Goal: Task Accomplishment & Management: Use online tool/utility

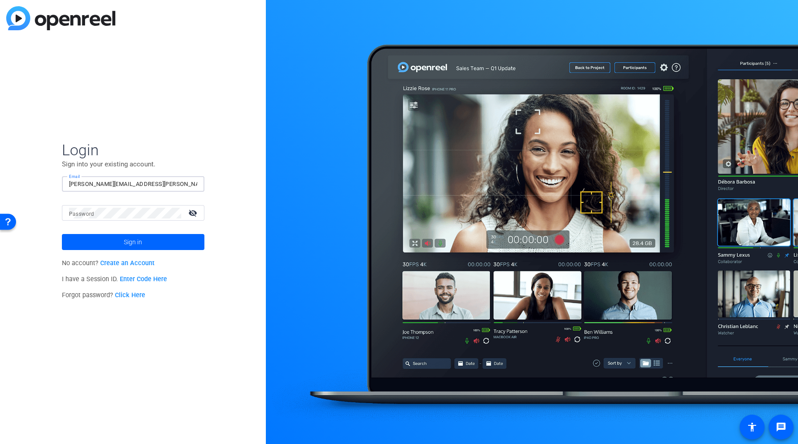
type input "[PERSON_NAME][EMAIL_ADDRESS][PERSON_NAME][DOMAIN_NAME]"
click at [86, 212] on mat-label "Password" at bounding box center [81, 214] width 25 height 6
click at [62, 234] on button "Sign in" at bounding box center [133, 242] width 143 height 16
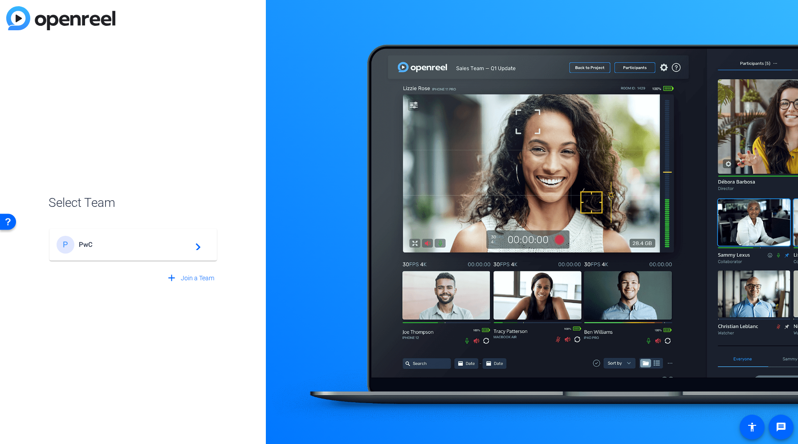
click at [105, 252] on div "P PwC navigate_next" at bounding box center [133, 245] width 153 height 18
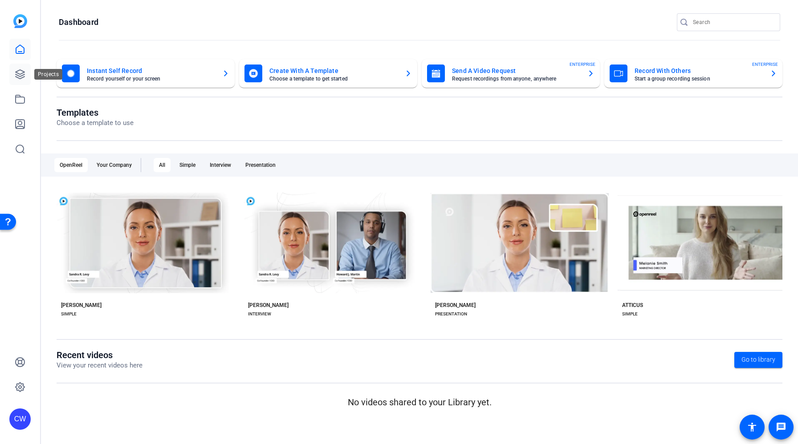
click at [24, 81] on link at bounding box center [19, 74] width 21 height 21
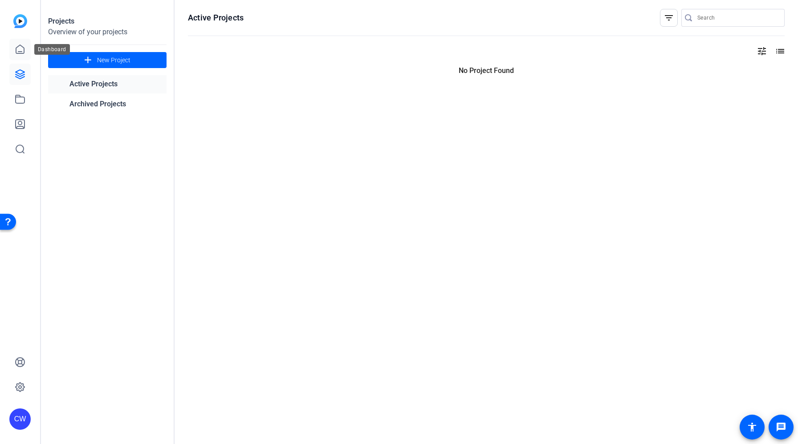
click at [19, 50] on icon at bounding box center [20, 49] width 11 height 11
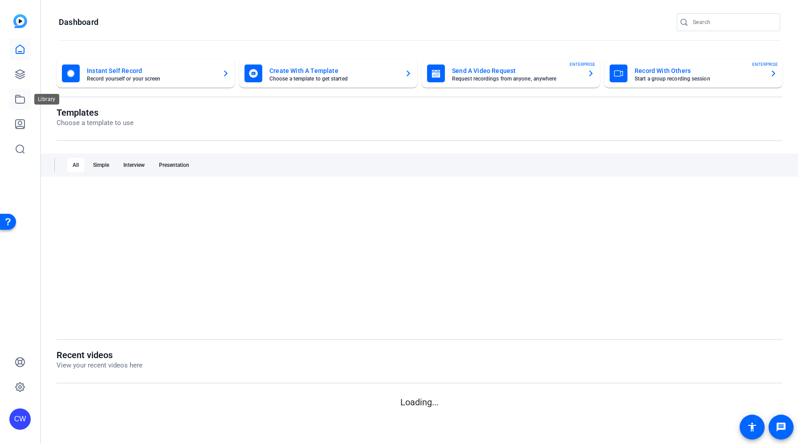
click at [25, 97] on link at bounding box center [19, 99] width 21 height 21
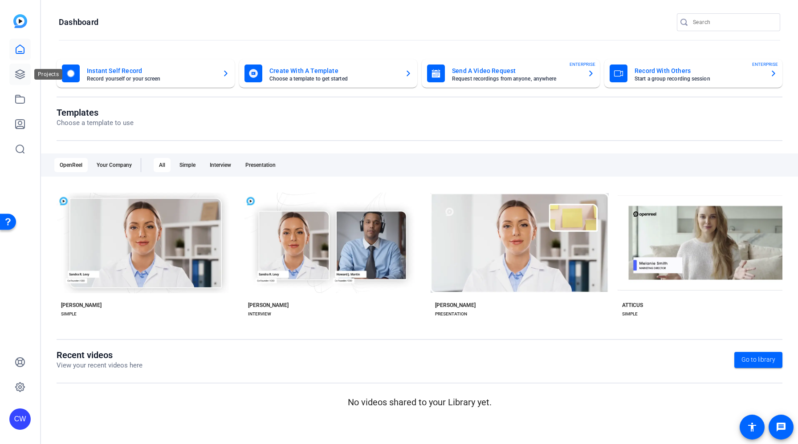
click at [20, 77] on icon at bounding box center [20, 74] width 11 height 11
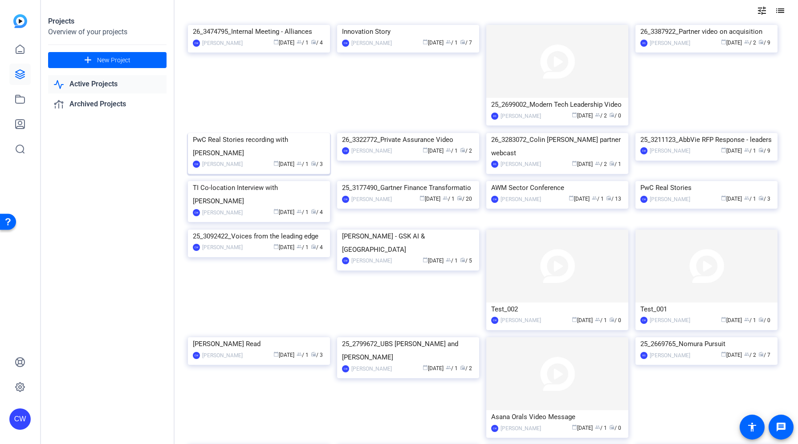
scroll to position [17, 0]
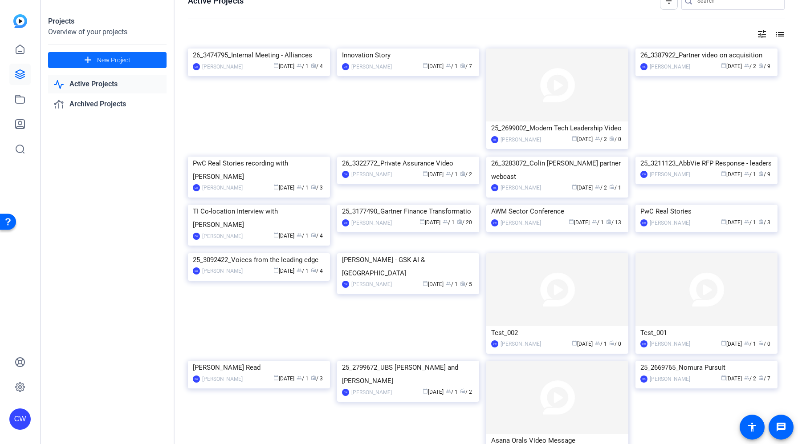
click at [124, 59] on span "New Project" at bounding box center [113, 60] width 33 height 9
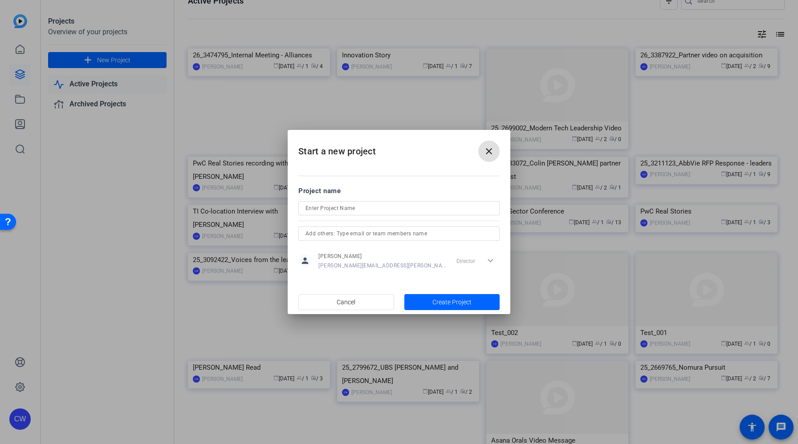
click at [338, 207] on input at bounding box center [399, 208] width 187 height 11
type input "AT&T - Demo Test / Walkthrough"
click at [451, 303] on span "Create Project" at bounding box center [451, 302] width 39 height 9
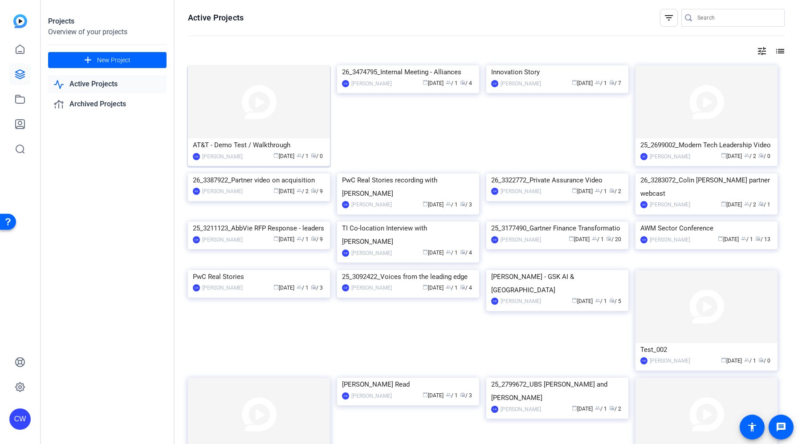
click at [277, 98] on img at bounding box center [259, 101] width 142 height 73
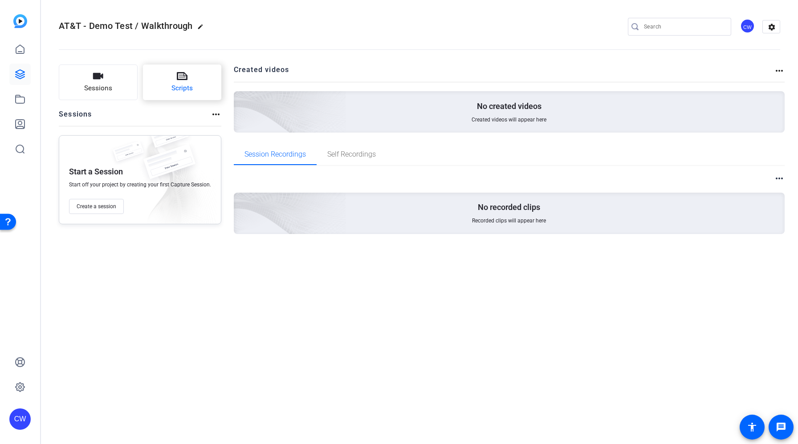
click at [180, 79] on icon at bounding box center [182, 76] width 11 height 8
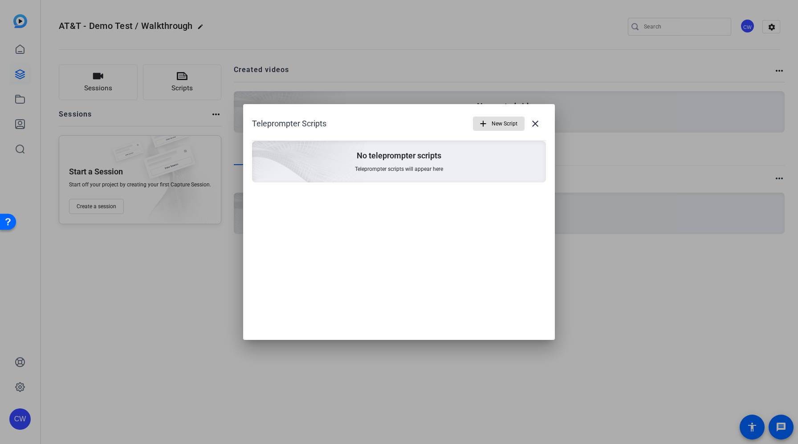
click at [491, 121] on span "button" at bounding box center [498, 123] width 51 height 21
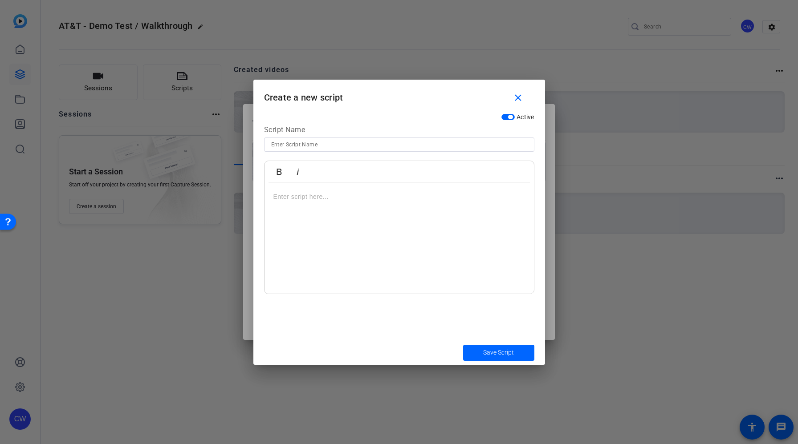
click at [349, 191] on div at bounding box center [399, 238] width 269 height 111
click at [356, 184] on div "TEST SCRIPT" at bounding box center [399, 238] width 269 height 111
click at [338, 192] on p "TEST SCRIPT" at bounding box center [399, 197] width 252 height 10
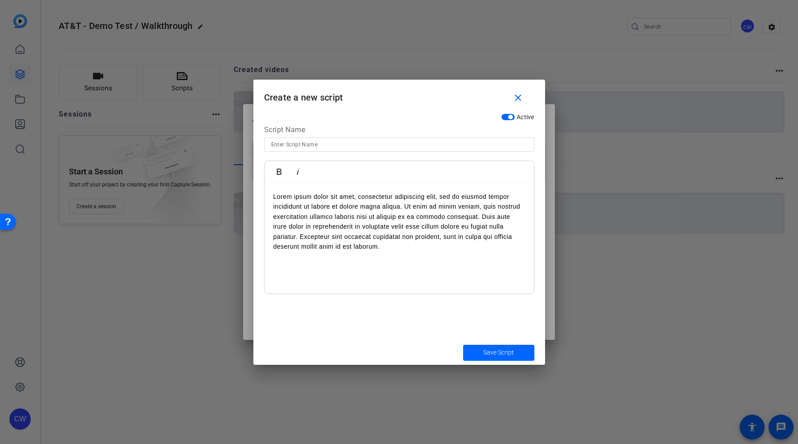
click at [320, 141] on input at bounding box center [399, 144] width 256 height 11
type input "SCRIPT - TEST"
click at [503, 354] on span "Save Script" at bounding box center [498, 352] width 31 height 9
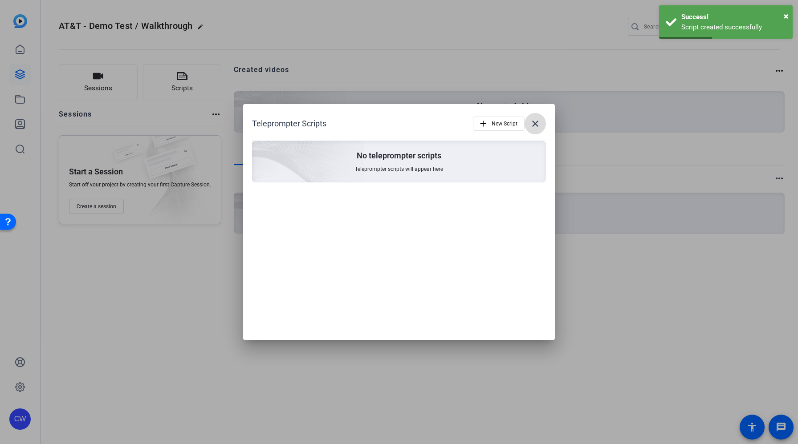
click at [534, 123] on mat-icon "close" at bounding box center [535, 123] width 11 height 11
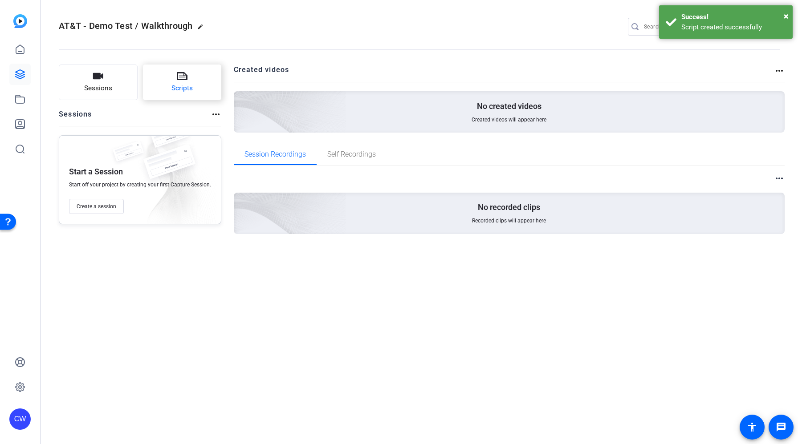
click at [198, 86] on button "Scripts" at bounding box center [182, 83] width 79 height 36
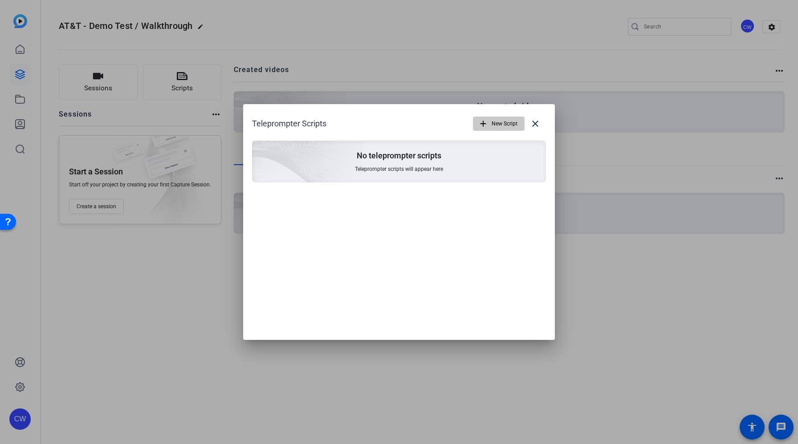
click at [496, 123] on span "New Script" at bounding box center [505, 123] width 26 height 17
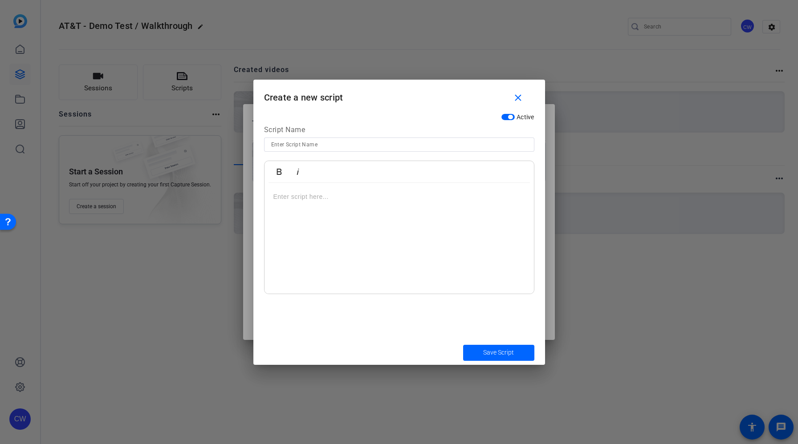
click at [332, 203] on div at bounding box center [399, 238] width 269 height 111
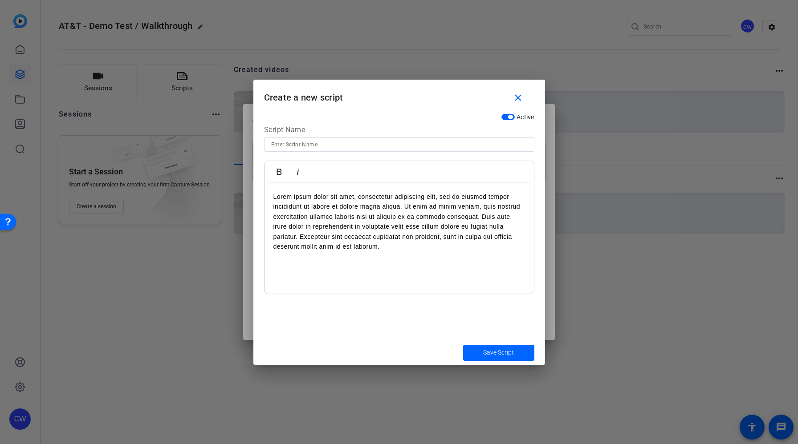
click at [299, 146] on input at bounding box center [399, 144] width 256 height 11
type input "TEST SCRIPT"
click at [503, 354] on span "Save Script" at bounding box center [498, 352] width 31 height 9
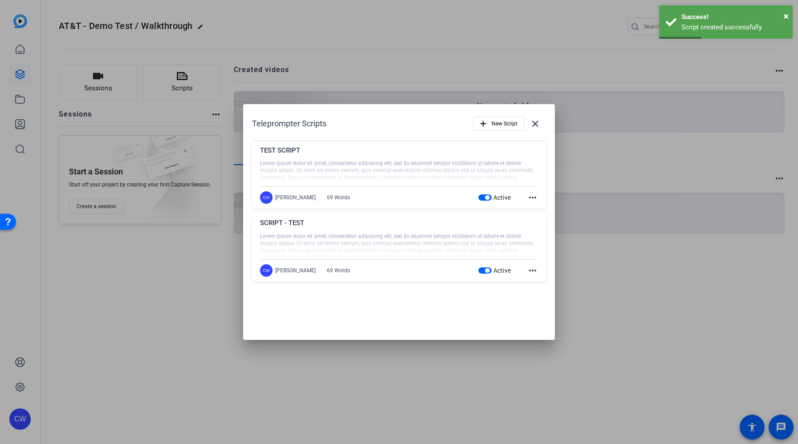
click at [533, 201] on mat-icon "more_horiz" at bounding box center [532, 197] width 11 height 11
click at [556, 219] on span "Delete" at bounding box center [552, 222] width 36 height 11
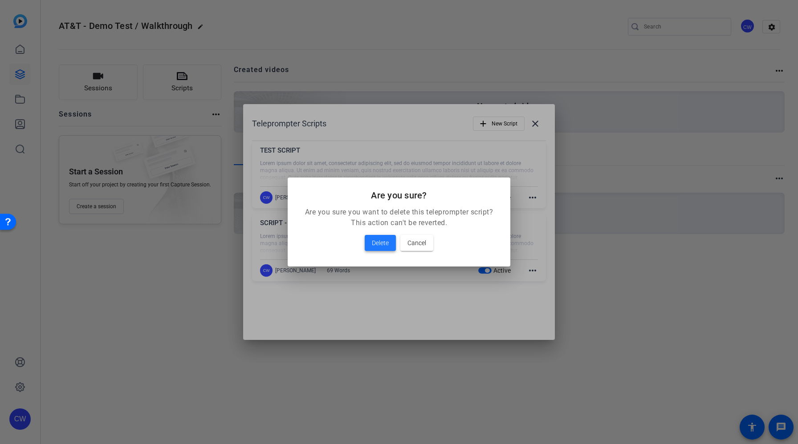
click at [377, 246] on span "Delete" at bounding box center [380, 243] width 17 height 11
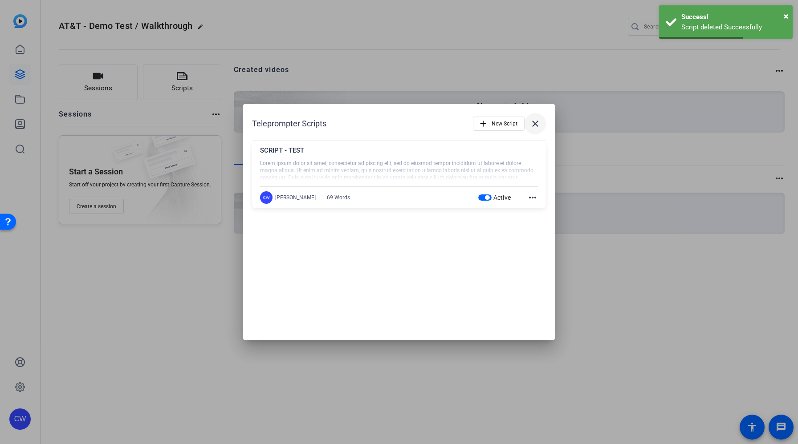
click at [537, 119] on mat-icon "close" at bounding box center [535, 123] width 11 height 11
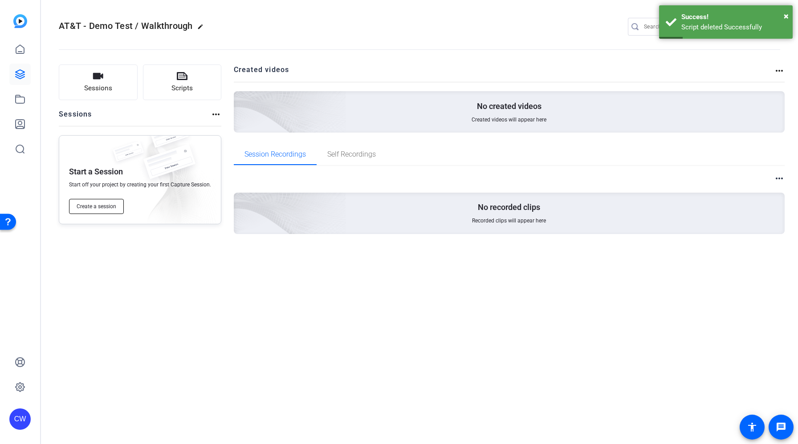
click at [107, 204] on span "Create a session" at bounding box center [97, 206] width 40 height 7
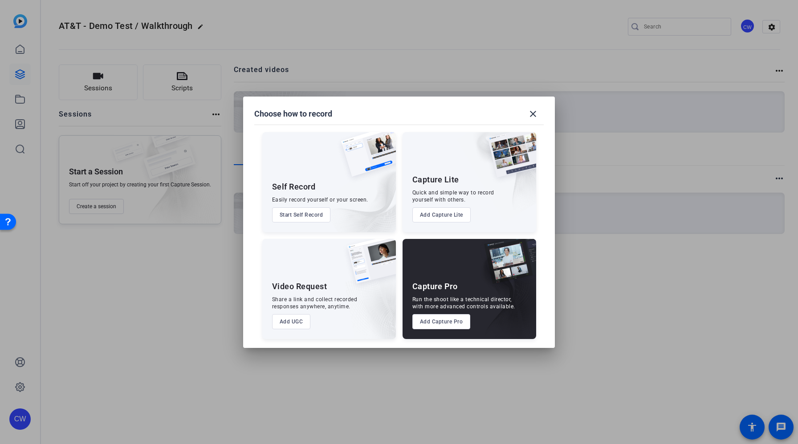
click at [435, 322] on button "Add Capture Pro" at bounding box center [441, 321] width 58 height 15
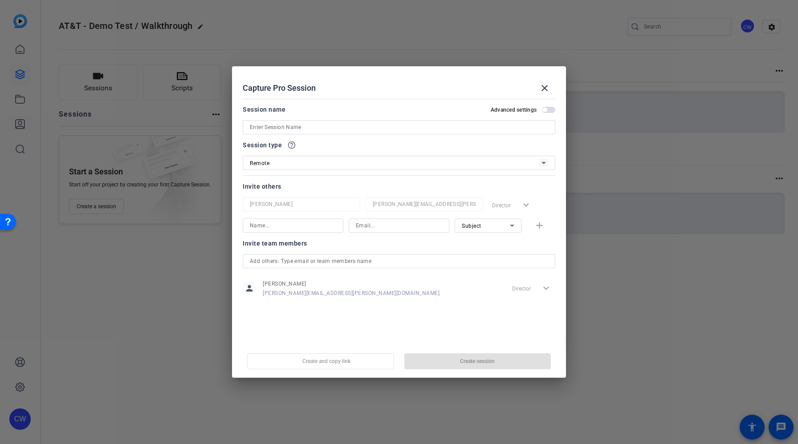
click at [301, 124] on input at bounding box center [399, 127] width 298 height 11
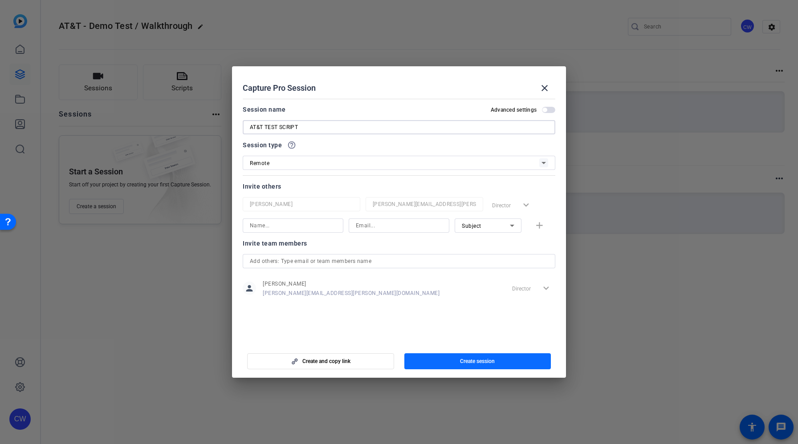
type input "AT&T TEST SCRIPT"
click at [468, 365] on span "Create session" at bounding box center [477, 361] width 35 height 7
